Goal: Check status: Check status

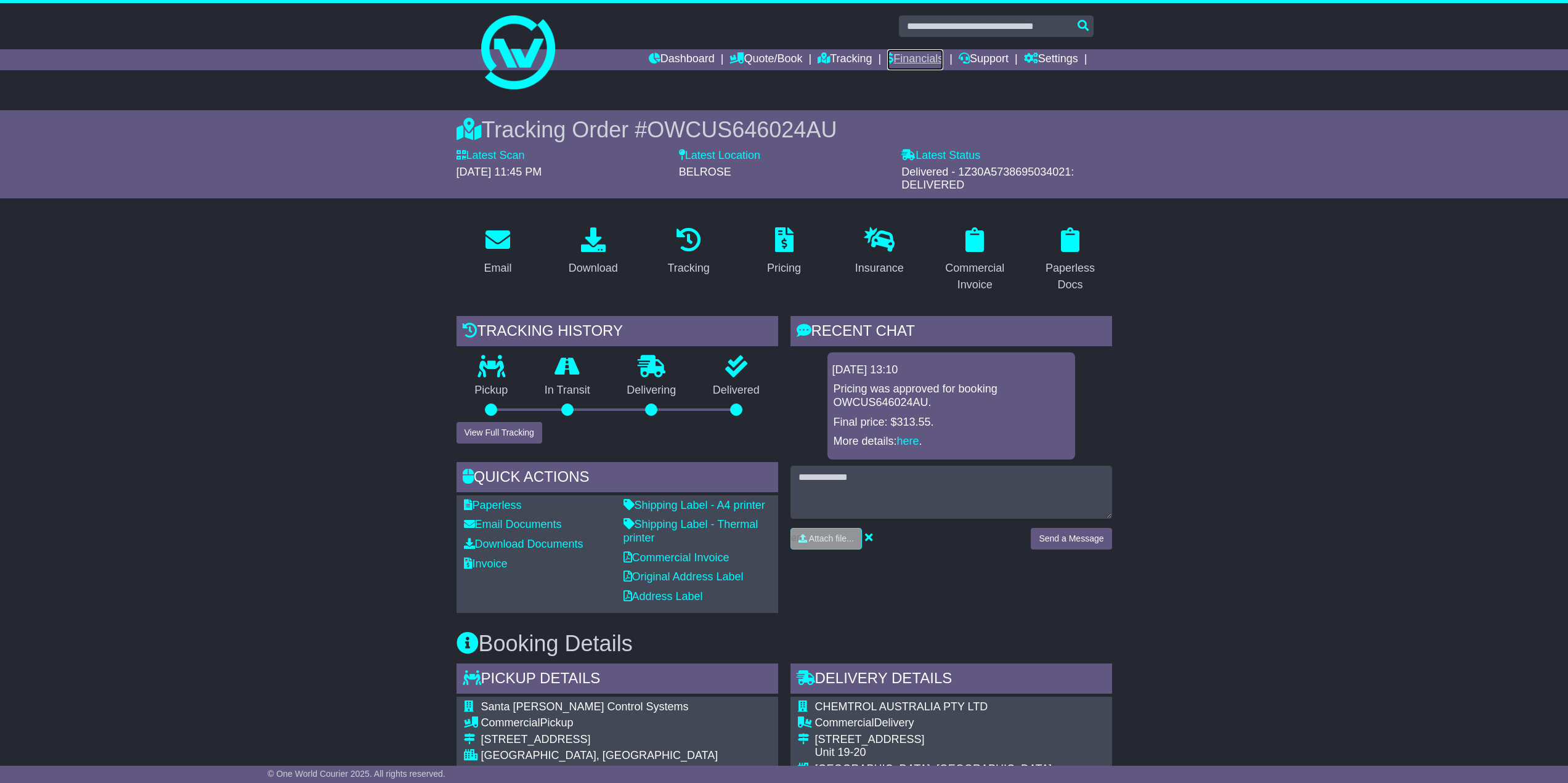
click at [909, 55] on link "Financials" at bounding box center [915, 59] width 56 height 21
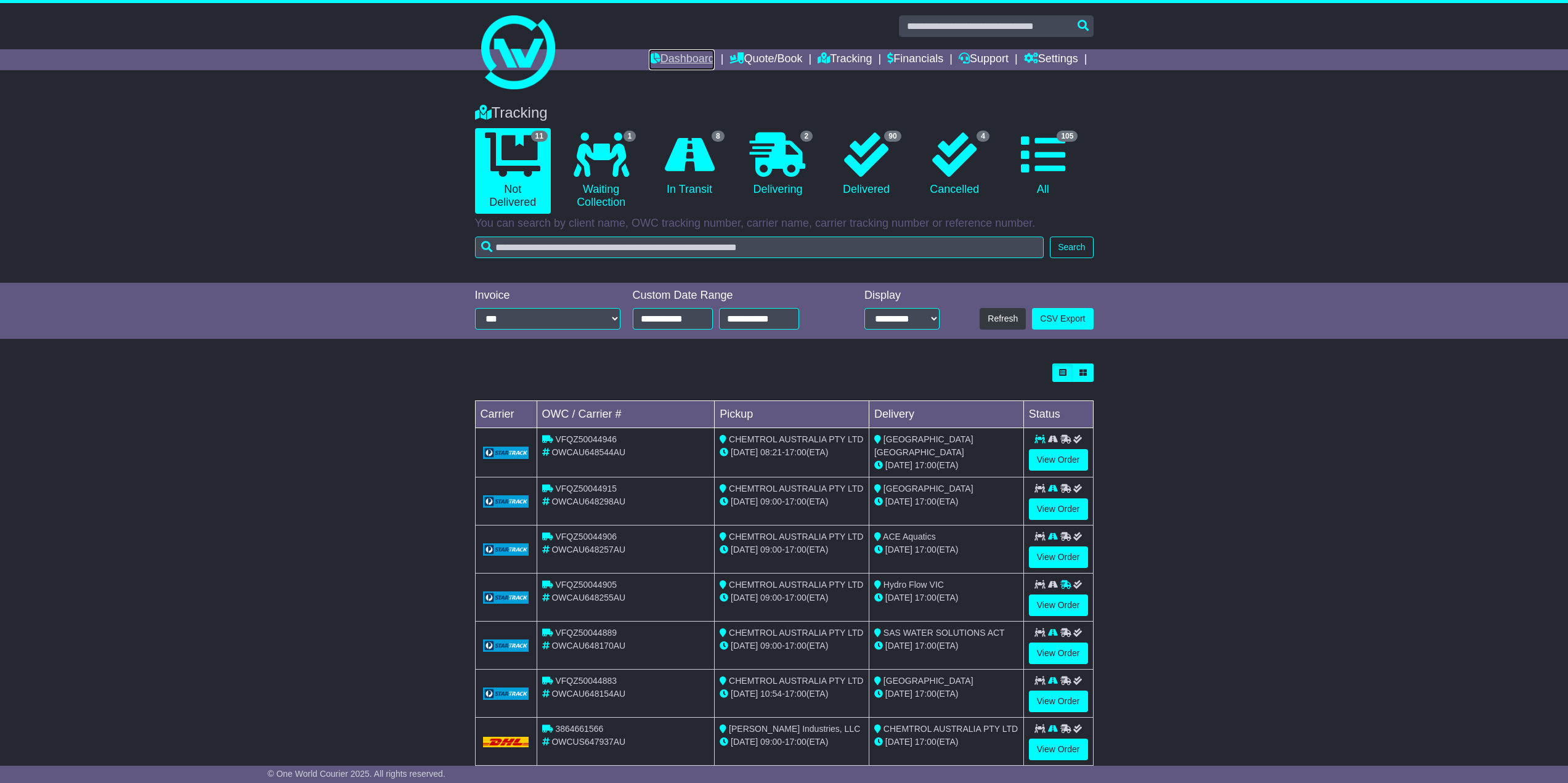
click at [677, 58] on link "Dashboard" at bounding box center [682, 59] width 66 height 21
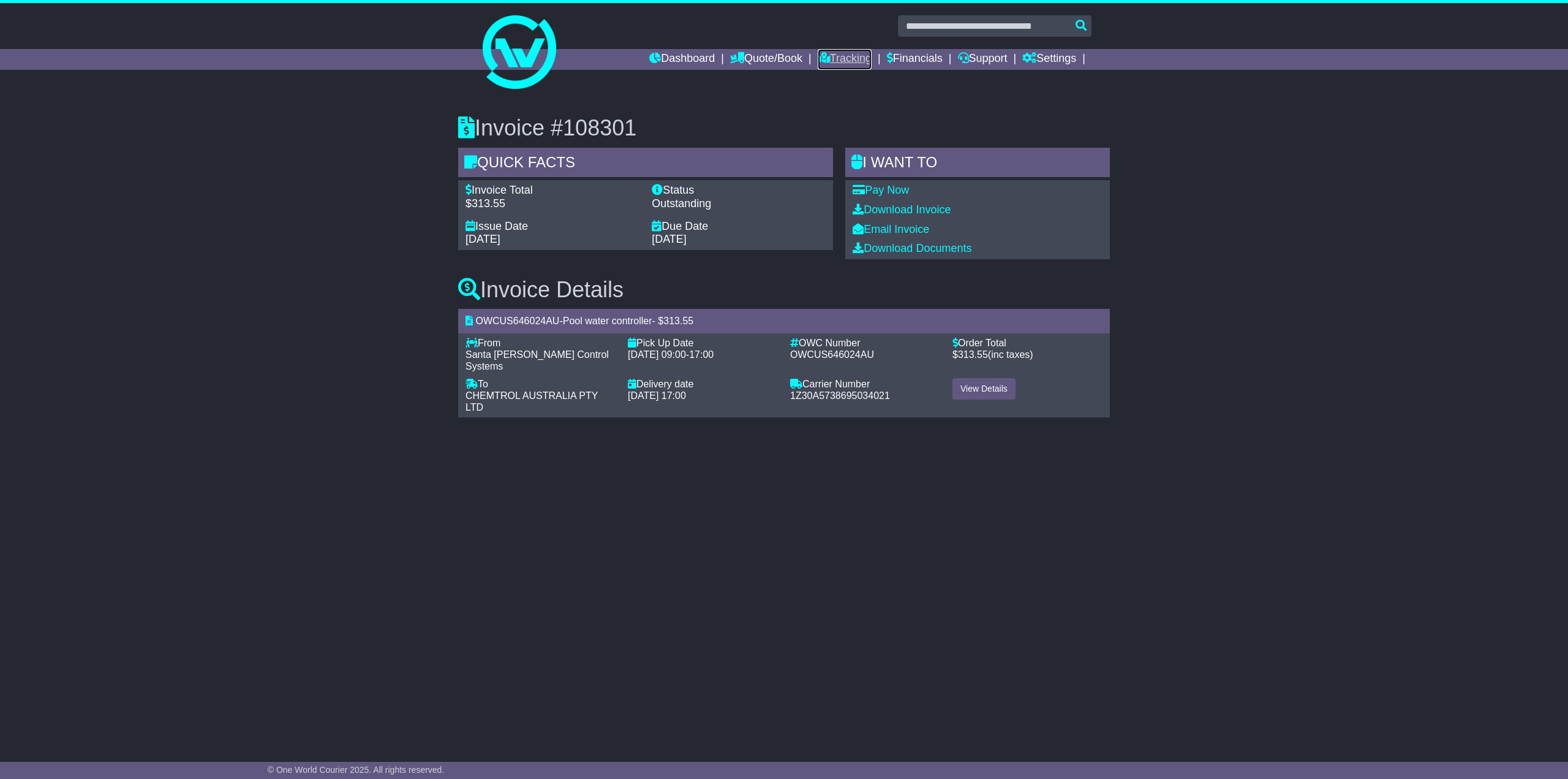
click at [830, 60] on link "Tracking" at bounding box center [844, 59] width 54 height 21
